Goal: Check status: Check status

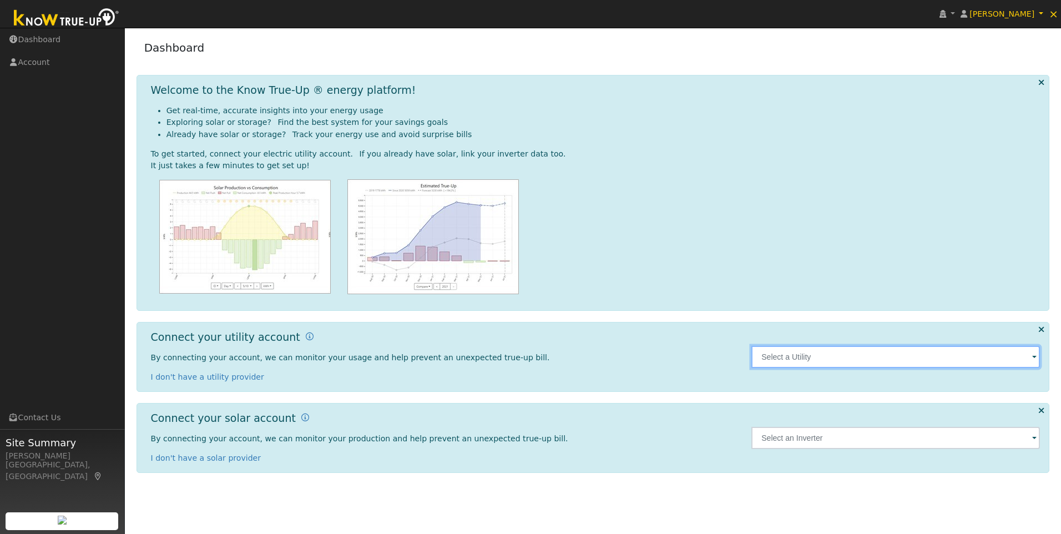
click at [821, 353] on input "text" at bounding box center [895, 357] width 288 height 22
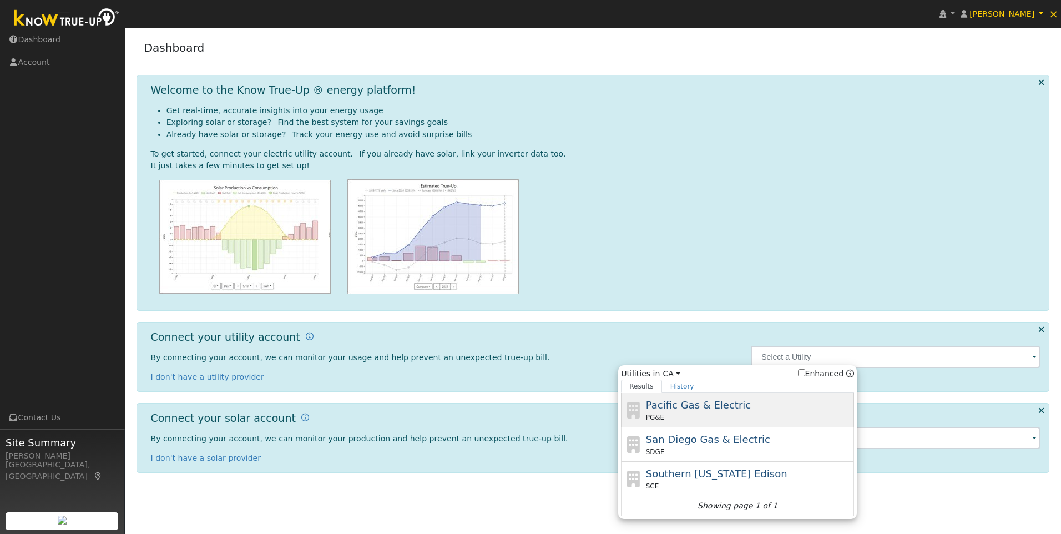
click at [695, 407] on span "Pacific Gas & Electric" at bounding box center [698, 405] width 105 height 12
type input "PG&E"
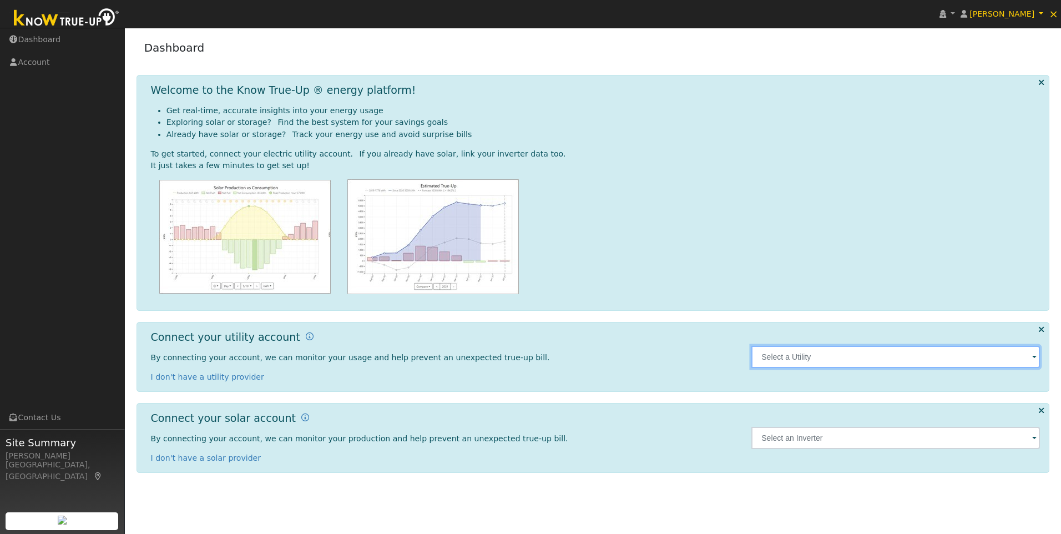
click at [949, 358] on input "text" at bounding box center [895, 357] width 288 height 22
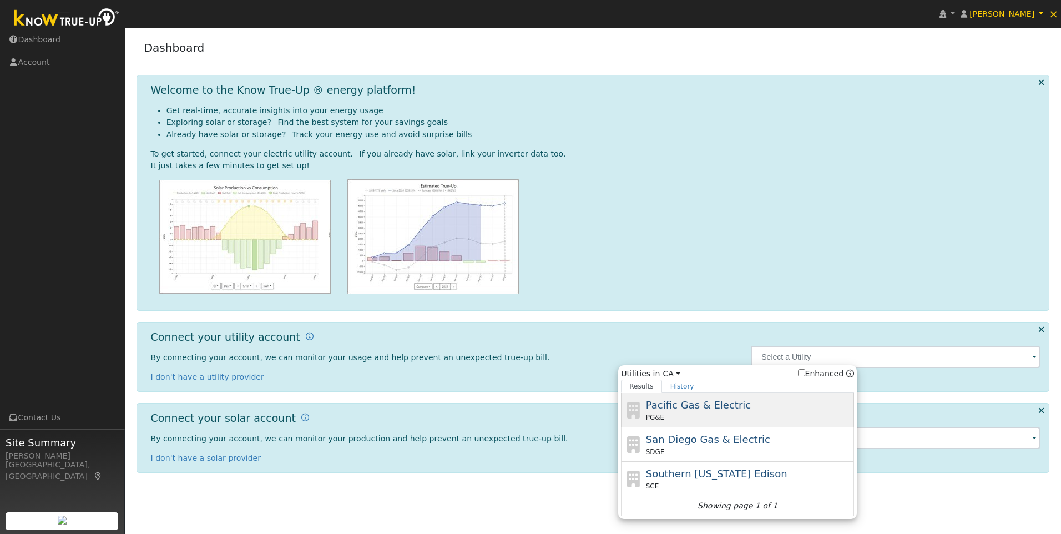
click at [692, 403] on span "Pacific Gas & Electric" at bounding box center [698, 405] width 105 height 12
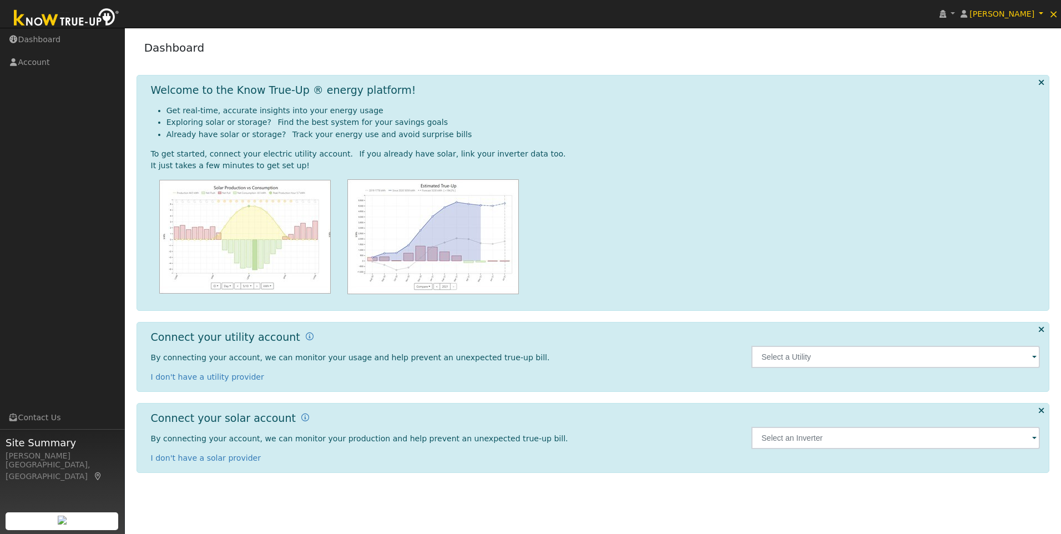
type input "PG&E"
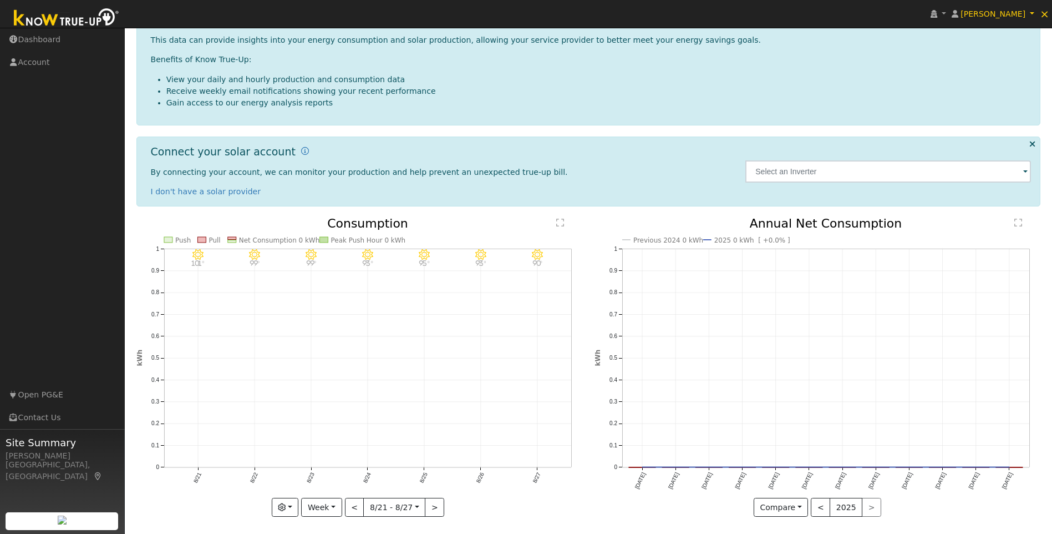
scroll to position [170, 0]
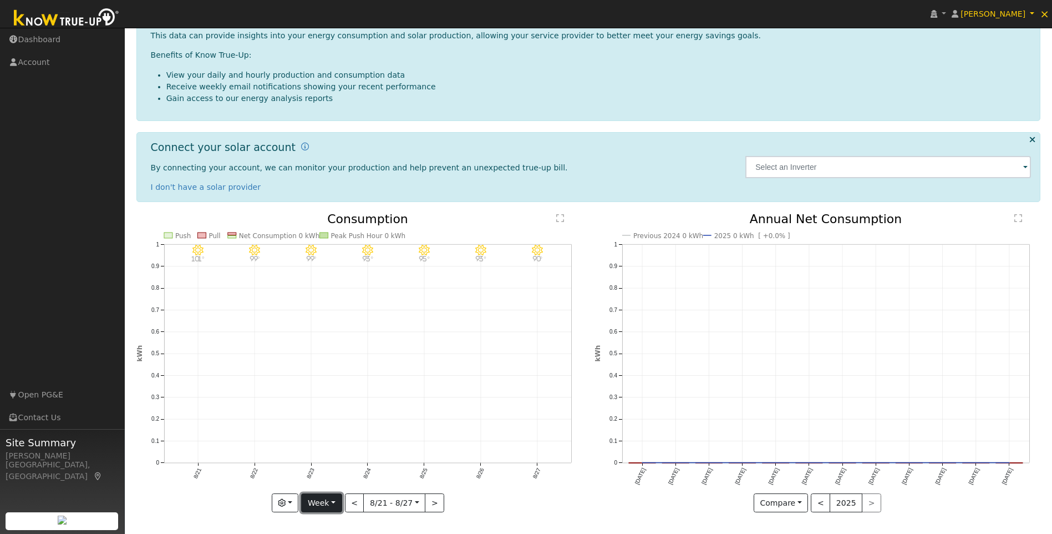
click at [336, 499] on button "Week" at bounding box center [321, 502] width 41 height 19
click at [326, 464] on link "Year" at bounding box center [340, 464] width 77 height 16
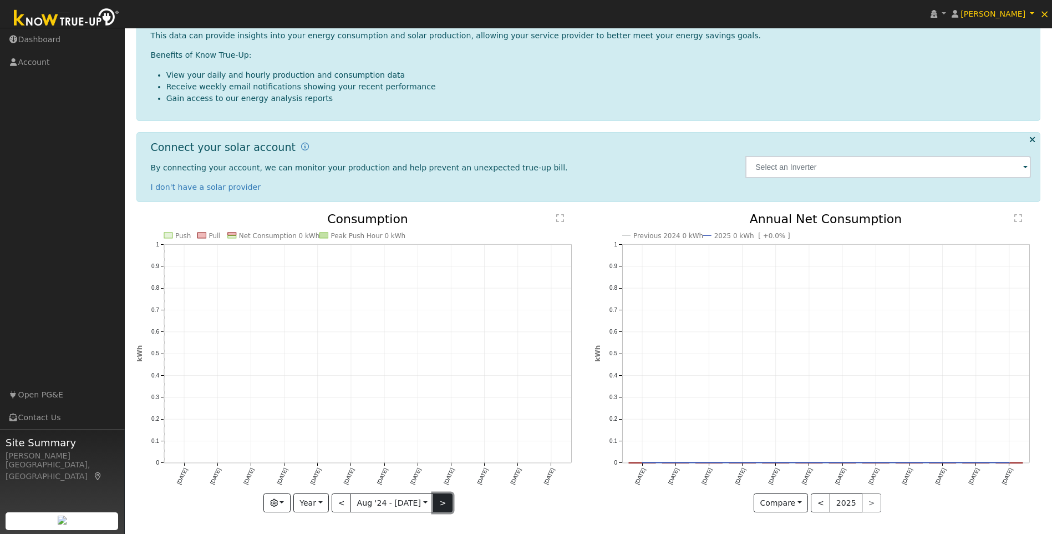
click at [442, 502] on button ">" at bounding box center [442, 502] width 19 height 19
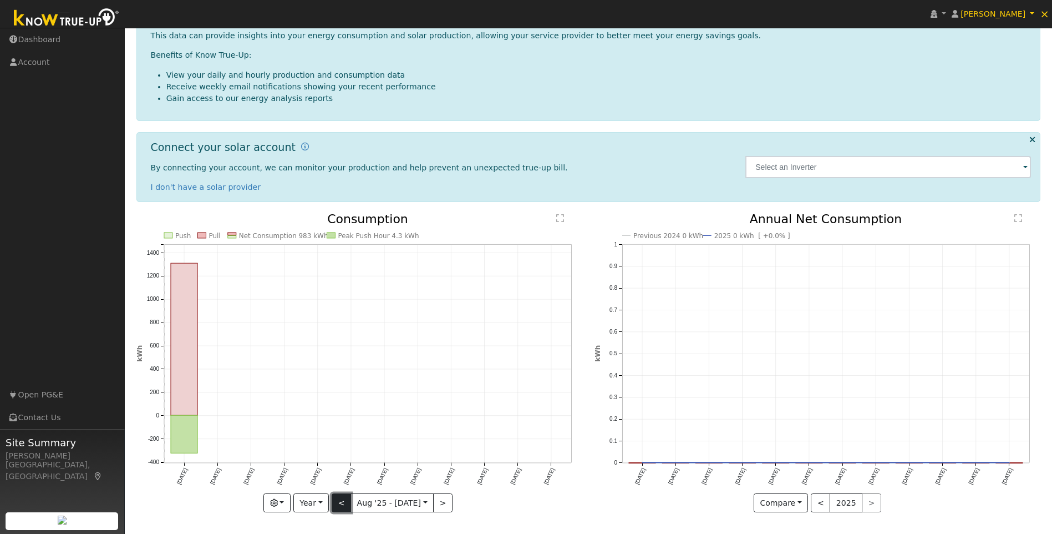
click at [342, 499] on button "<" at bounding box center [341, 502] width 19 height 19
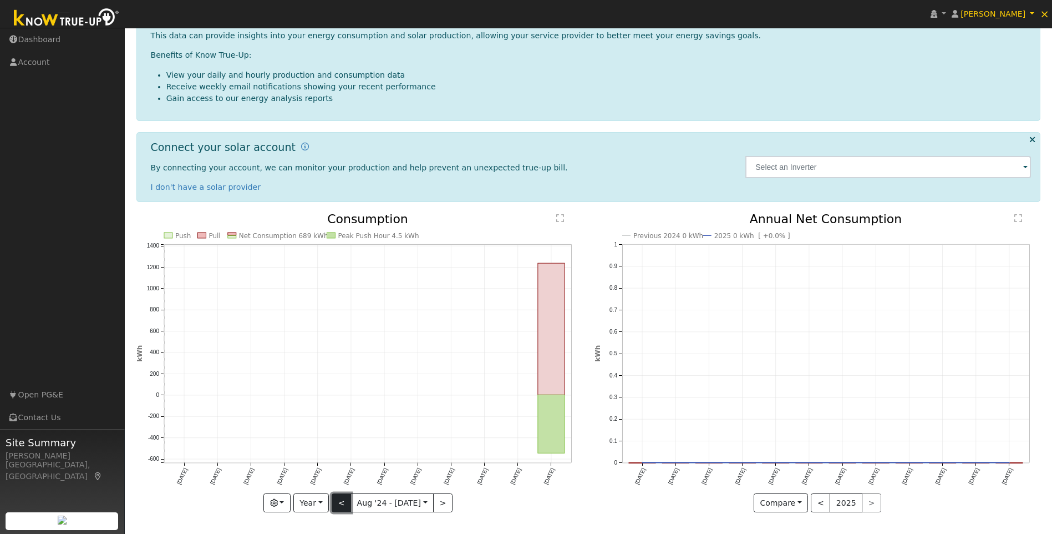
click at [347, 505] on button "<" at bounding box center [341, 502] width 19 height 19
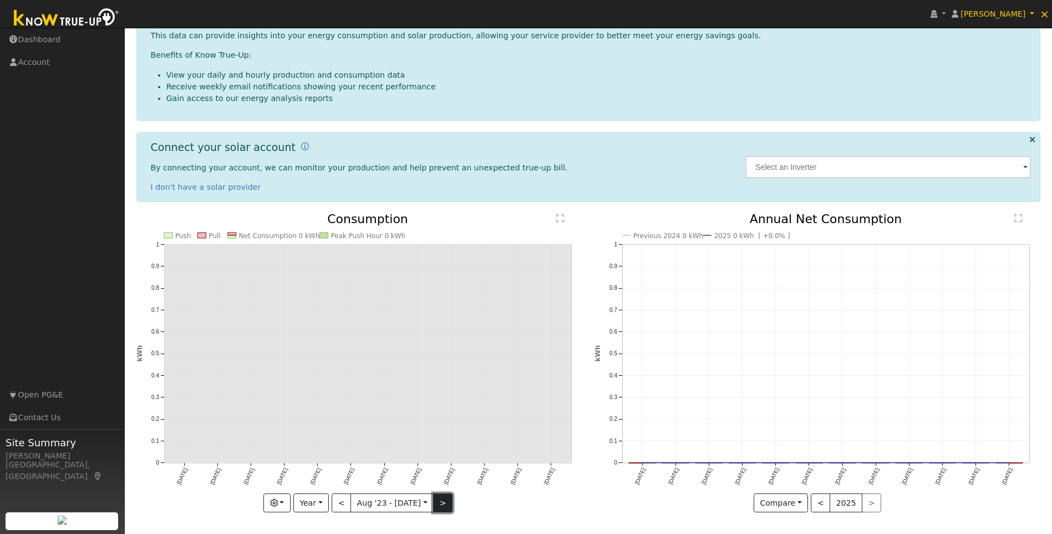
click at [441, 504] on button ">" at bounding box center [442, 502] width 19 height 19
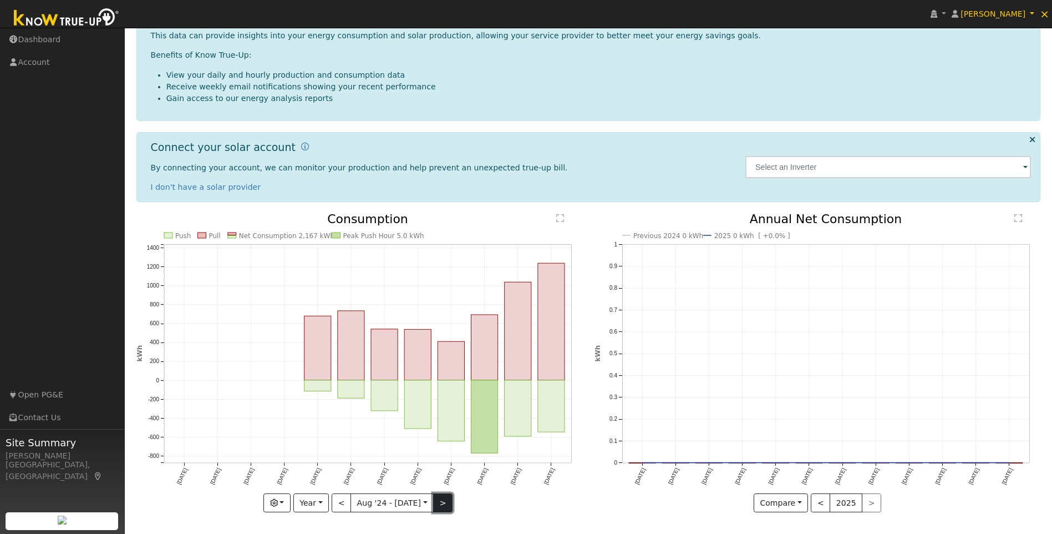
click at [438, 509] on button ">" at bounding box center [442, 502] width 19 height 19
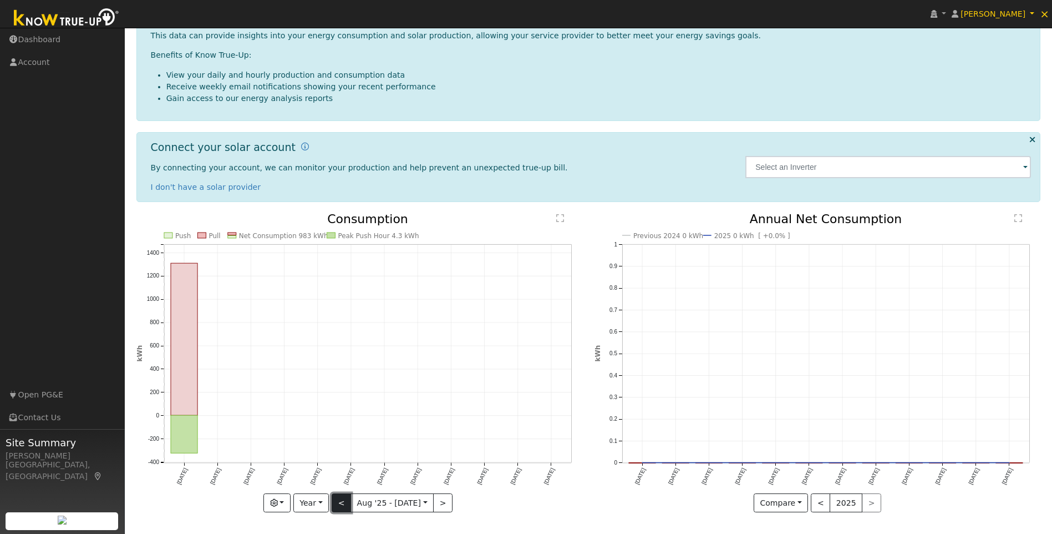
click at [345, 502] on button "<" at bounding box center [341, 502] width 19 height 19
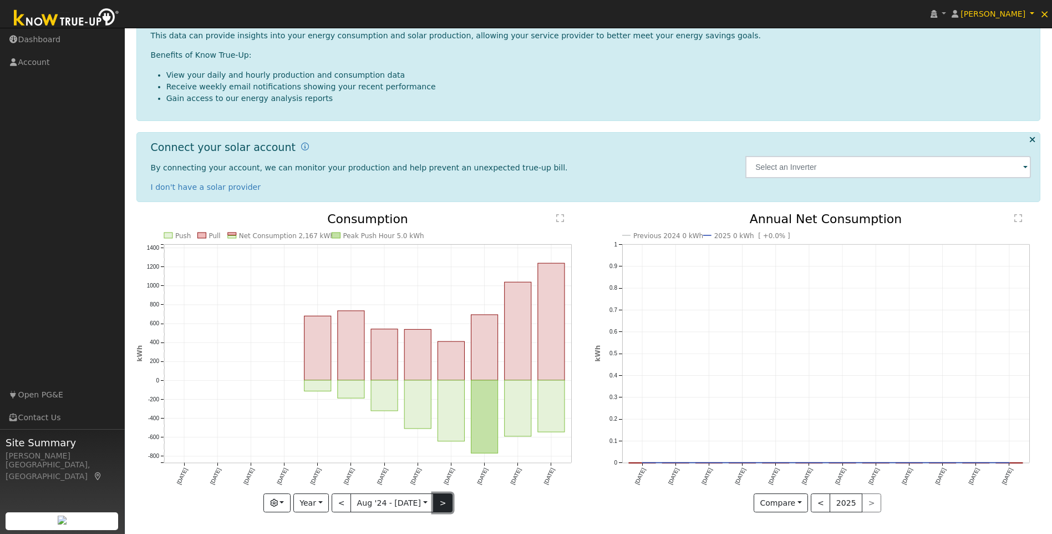
click at [437, 504] on button ">" at bounding box center [442, 502] width 19 height 19
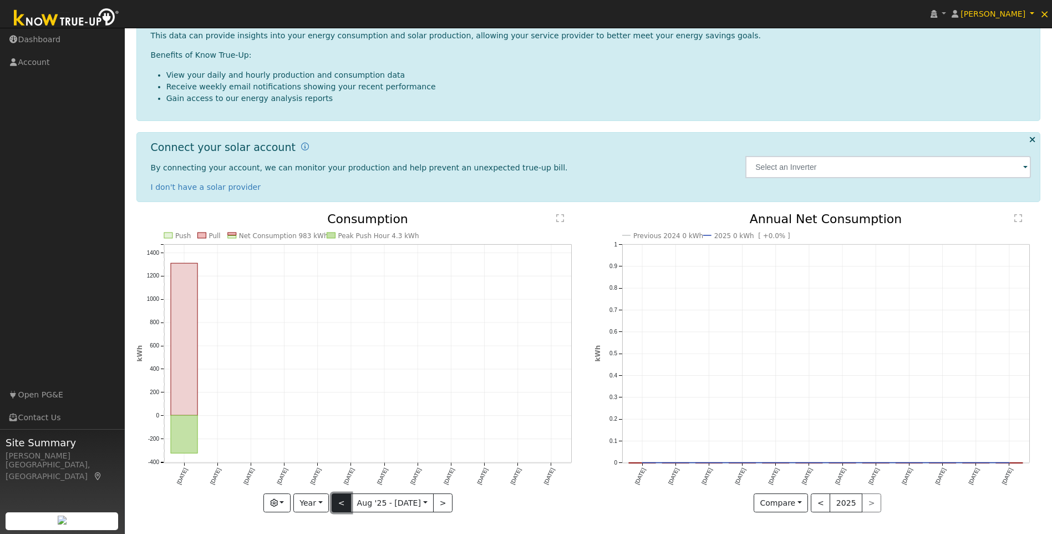
click at [343, 502] on button "<" at bounding box center [341, 502] width 19 height 19
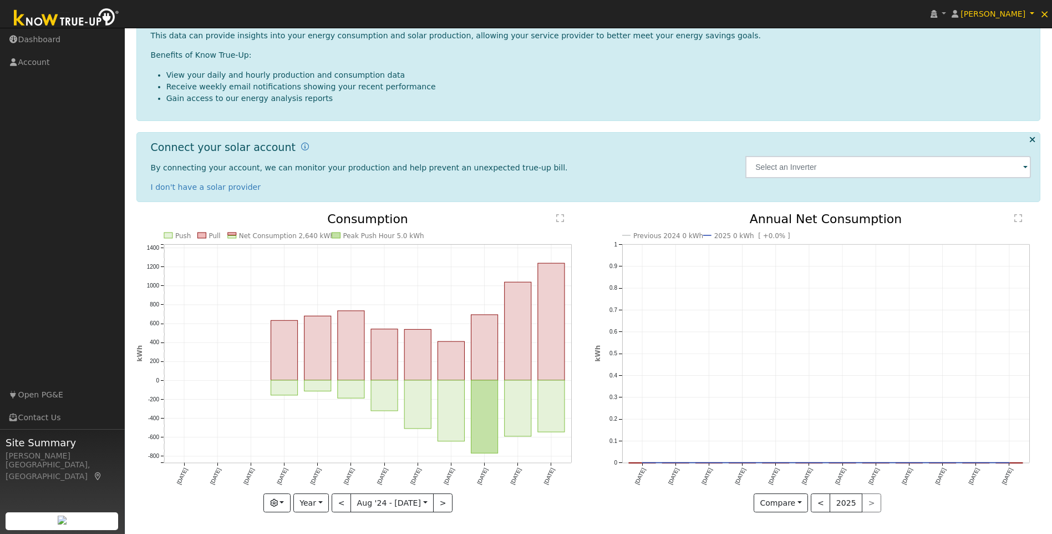
click at [345, 490] on icon "Push Pull Net Consumption 2,640 kWh Peak Push Hour 5.0 kWh Aug '24 Sep '24 Oct …" at bounding box center [359, 362] width 447 height 298
click at [345, 502] on button "<" at bounding box center [341, 502] width 19 height 19
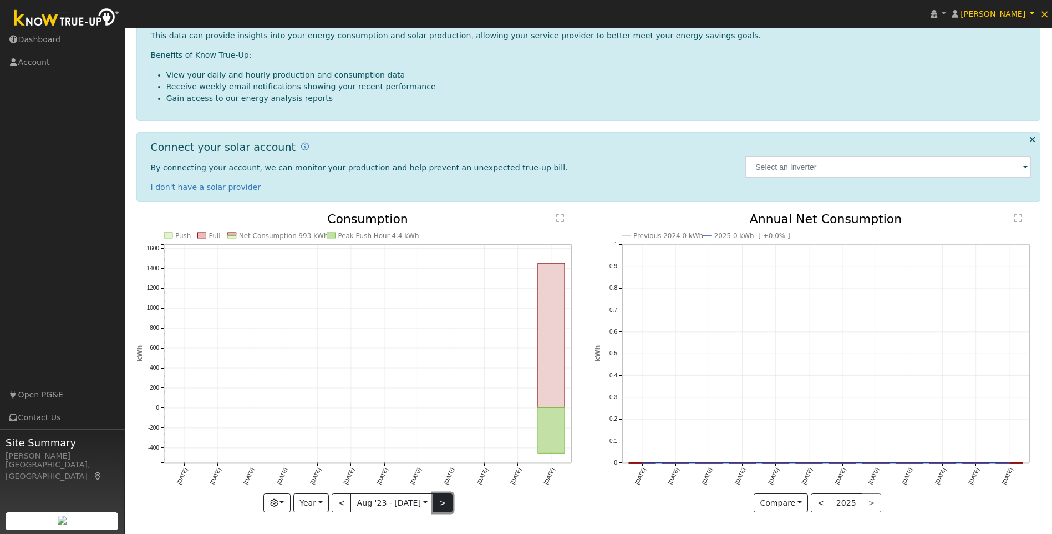
click at [439, 508] on button ">" at bounding box center [442, 502] width 19 height 19
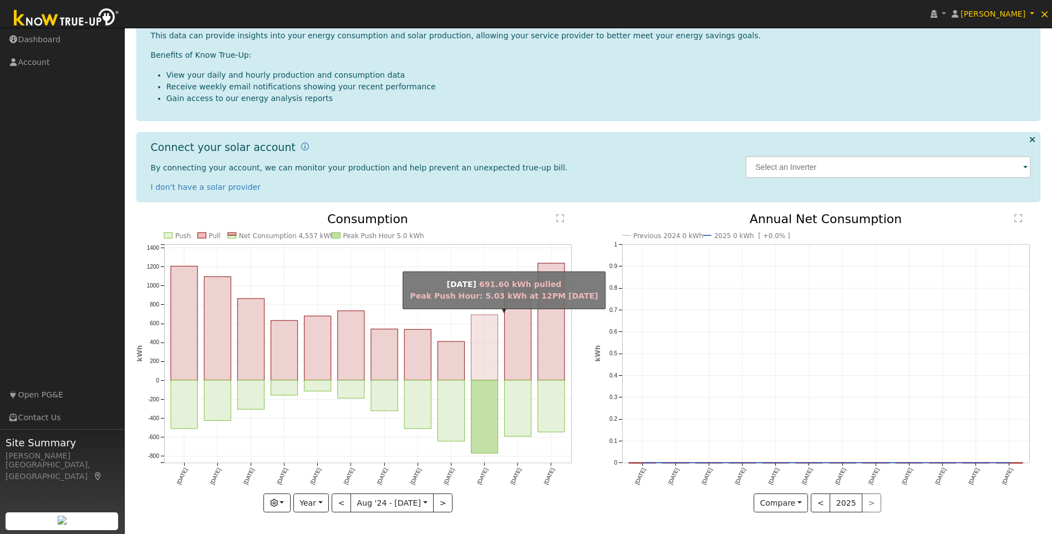
click at [486, 351] on rect "onclick=""" at bounding box center [485, 347] width 27 height 65
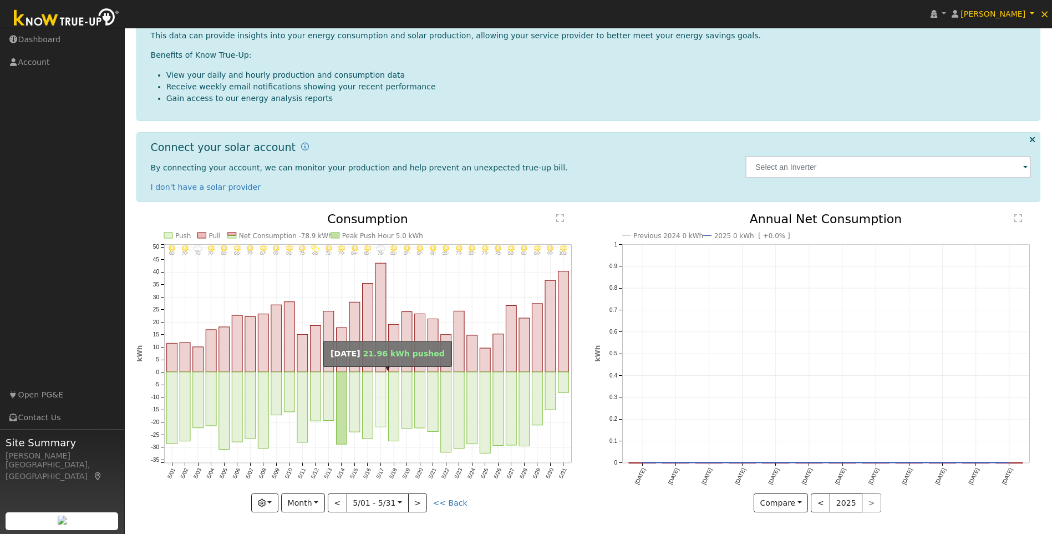
click at [378, 396] on rect "onclick=""" at bounding box center [381, 399] width 11 height 55
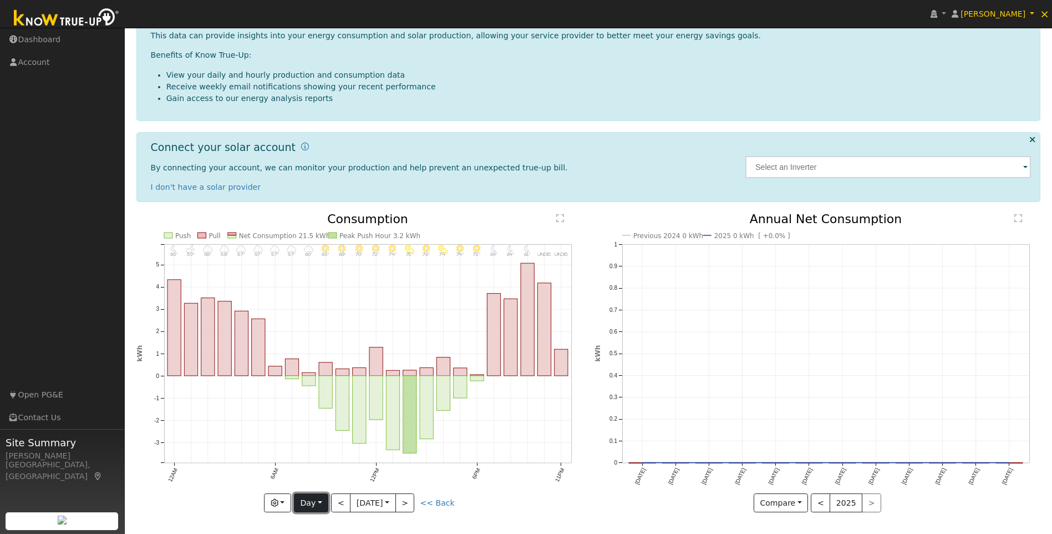
click at [313, 508] on button "Day" at bounding box center [311, 502] width 34 height 19
click at [321, 464] on link "Year" at bounding box center [333, 464] width 77 height 16
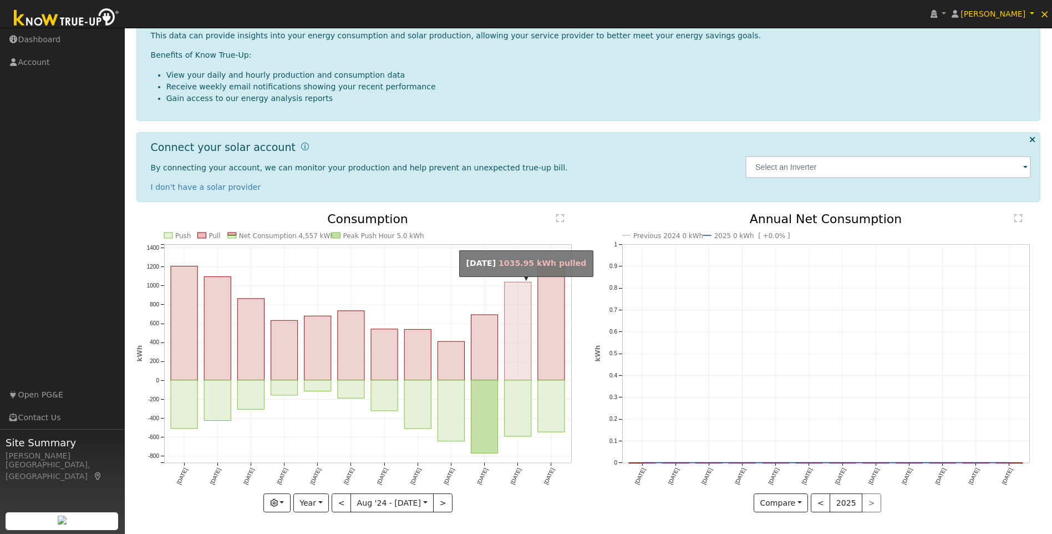
click at [523, 351] on rect "onclick=""" at bounding box center [518, 331] width 27 height 98
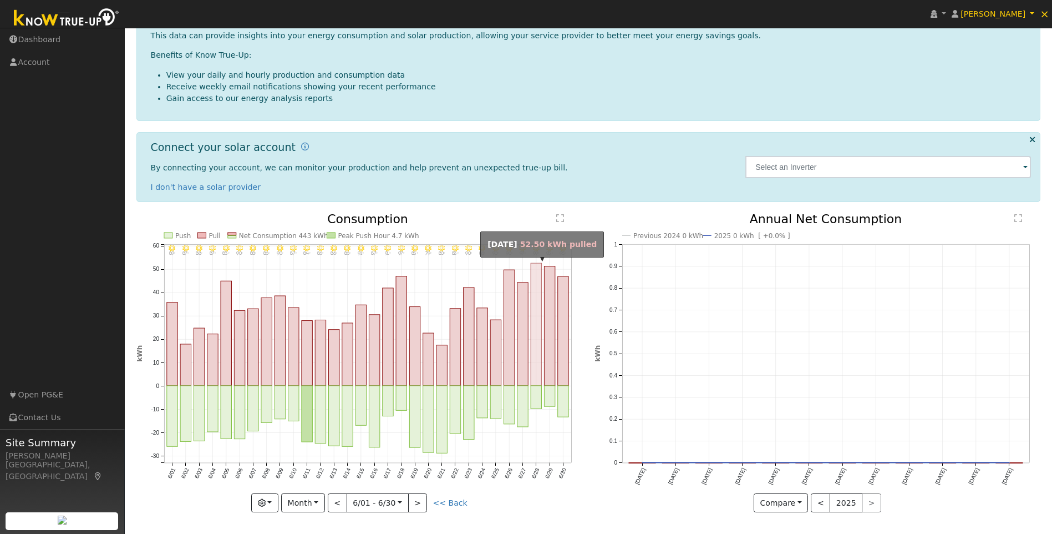
click at [535, 314] on rect "onclick=""" at bounding box center [536, 324] width 11 height 123
type input "2025-06-28"
